Goal: Task Accomplishment & Management: Manage account settings

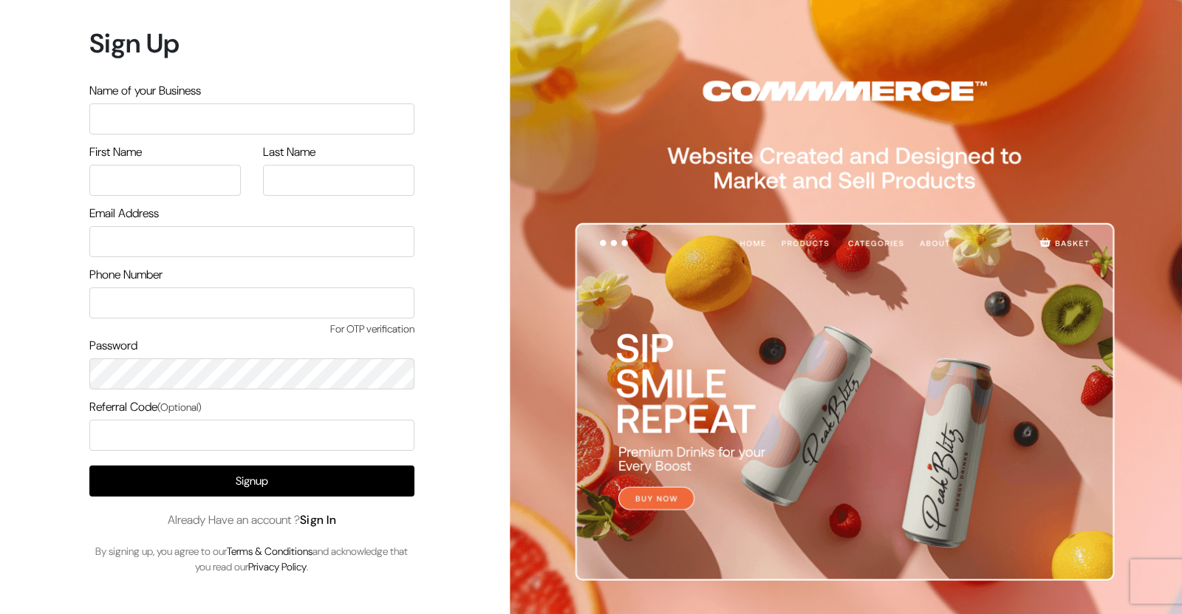
click at [335, 527] on link "Sign In" at bounding box center [318, 520] width 37 height 16
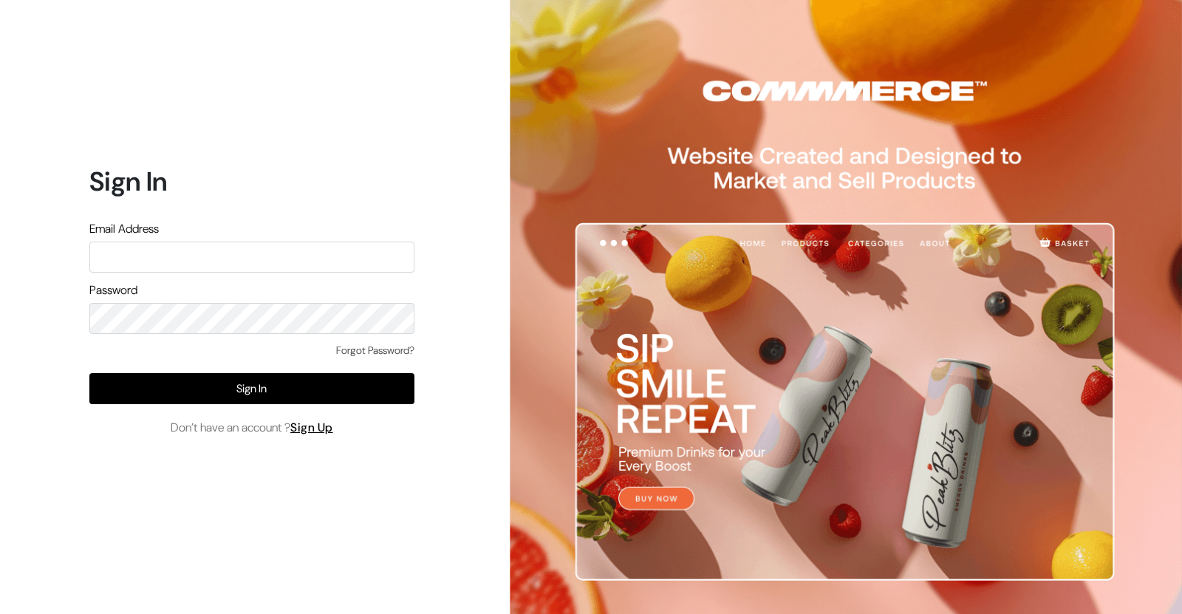
click at [242, 250] on input "text" at bounding box center [251, 256] width 325 height 31
type input "[EMAIL_ADDRESS][DOMAIN_NAME]"
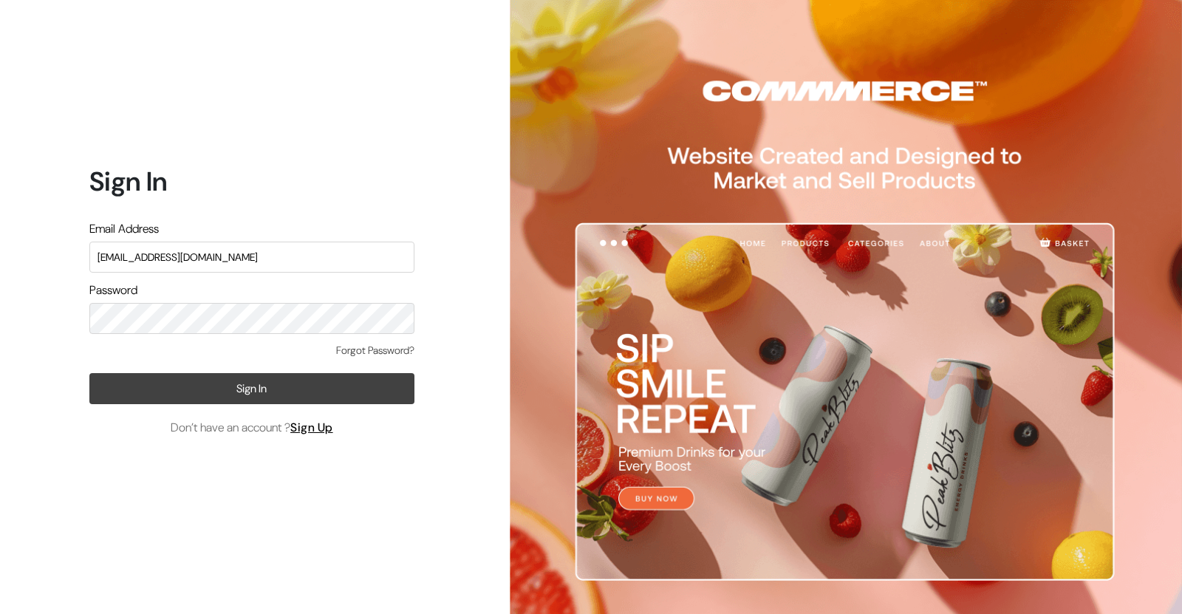
click at [183, 379] on button "Sign In" at bounding box center [251, 388] width 325 height 31
